Goal: Task Accomplishment & Management: Manage account settings

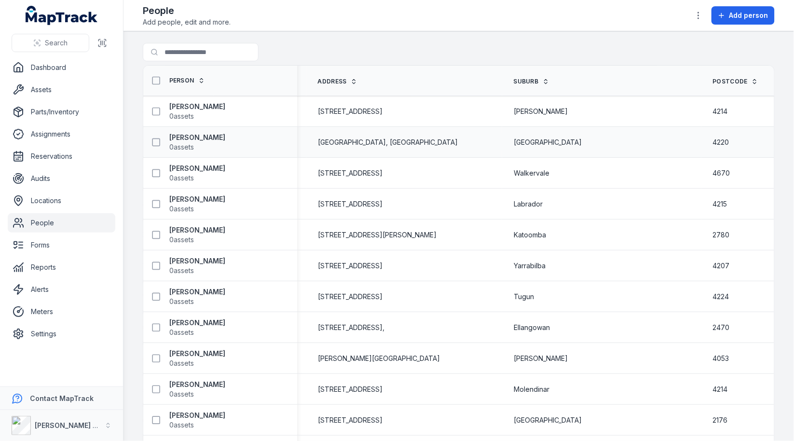
scroll to position [0, 991]
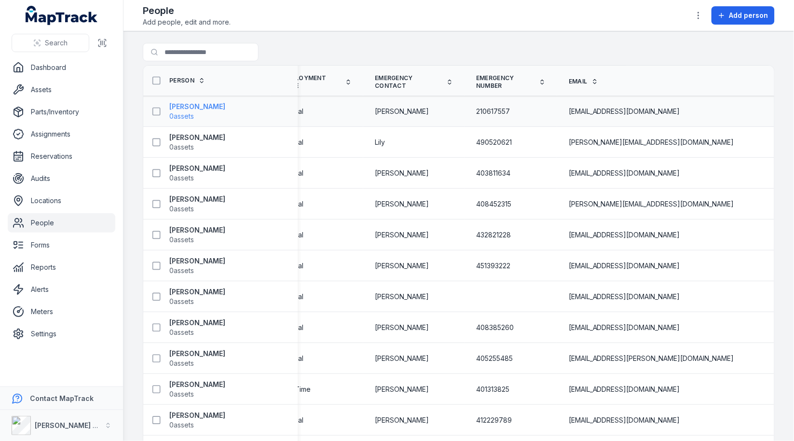
click at [186, 108] on strong "[PERSON_NAME]" at bounding box center [197, 107] width 56 height 10
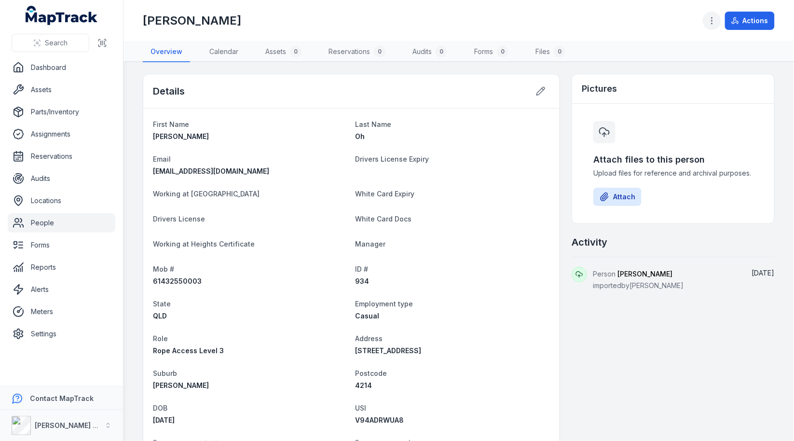
click at [712, 27] on button "button" at bounding box center [712, 21] width 18 height 18
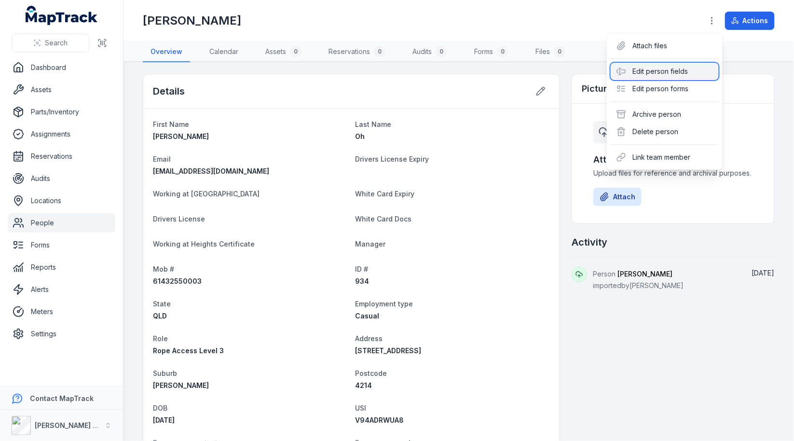
click at [679, 76] on div "Edit person fields" at bounding box center [664, 71] width 108 height 17
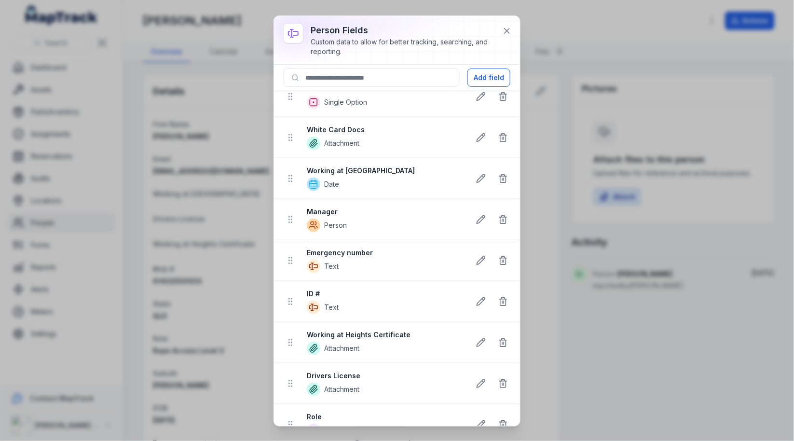
scroll to position [357, 0]
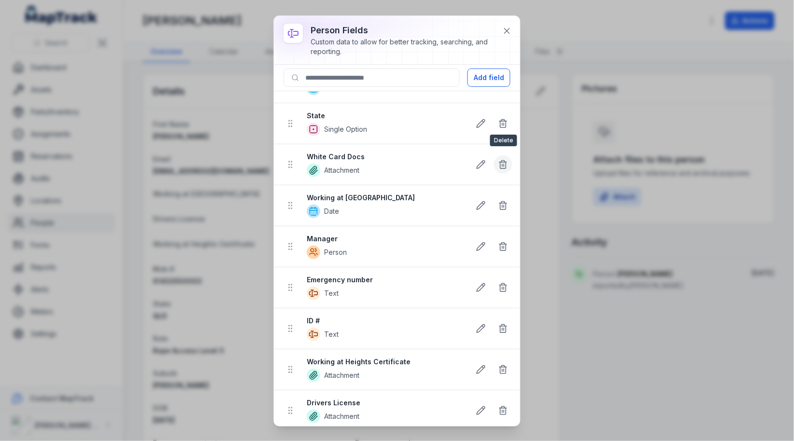
click at [504, 166] on button at bounding box center [503, 164] width 18 height 18
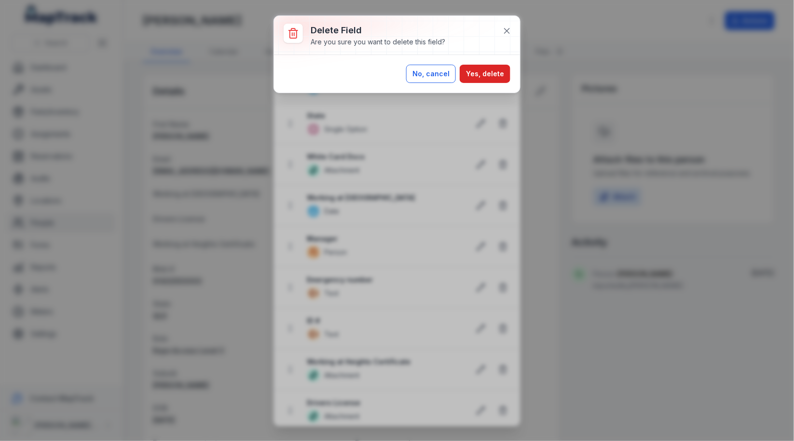
click at [435, 77] on button "No, cancel" at bounding box center [431, 74] width 50 height 18
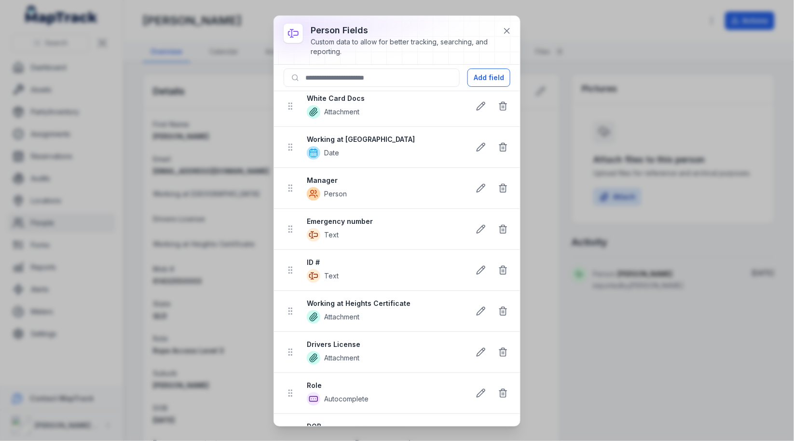
scroll to position [434, 0]
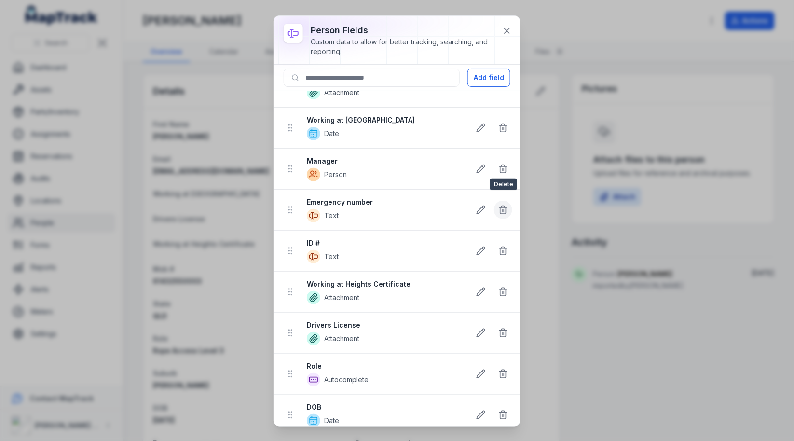
click at [500, 205] on icon at bounding box center [503, 210] width 10 height 10
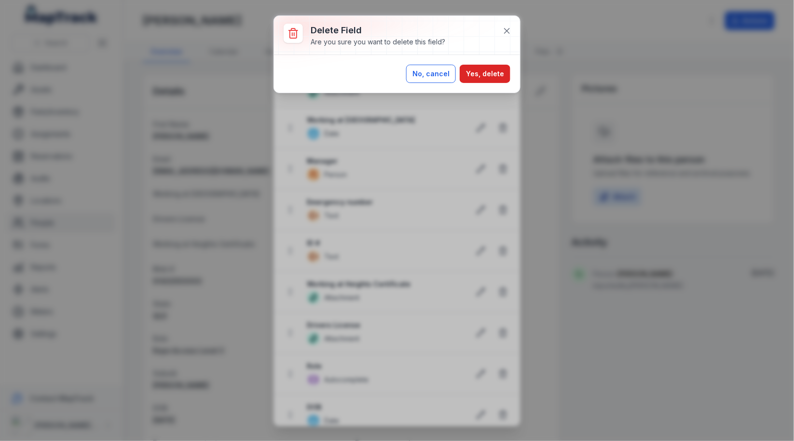
click at [439, 68] on button "No, cancel" at bounding box center [431, 74] width 50 height 18
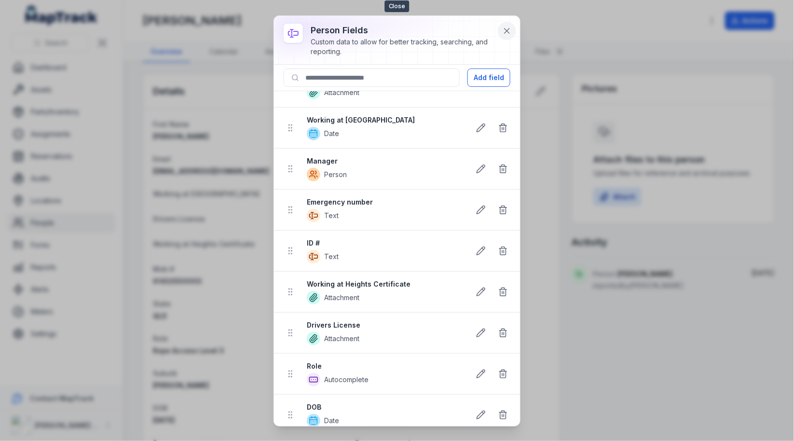
click at [503, 28] on icon at bounding box center [507, 31] width 10 height 10
